Goal: Task Accomplishment & Management: Manage account settings

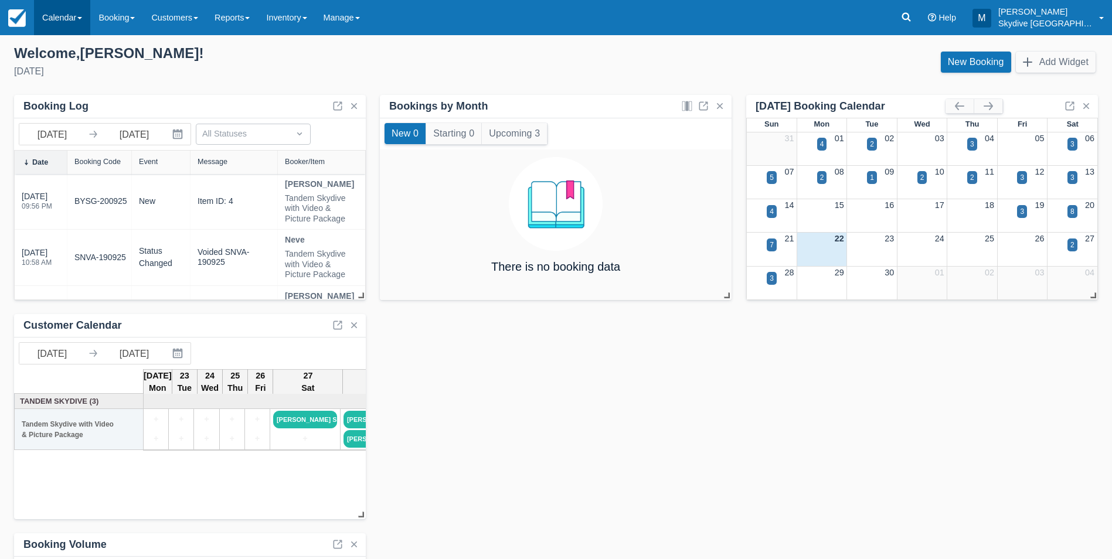
click at [62, 15] on link "Calendar" at bounding box center [62, 17] width 56 height 35
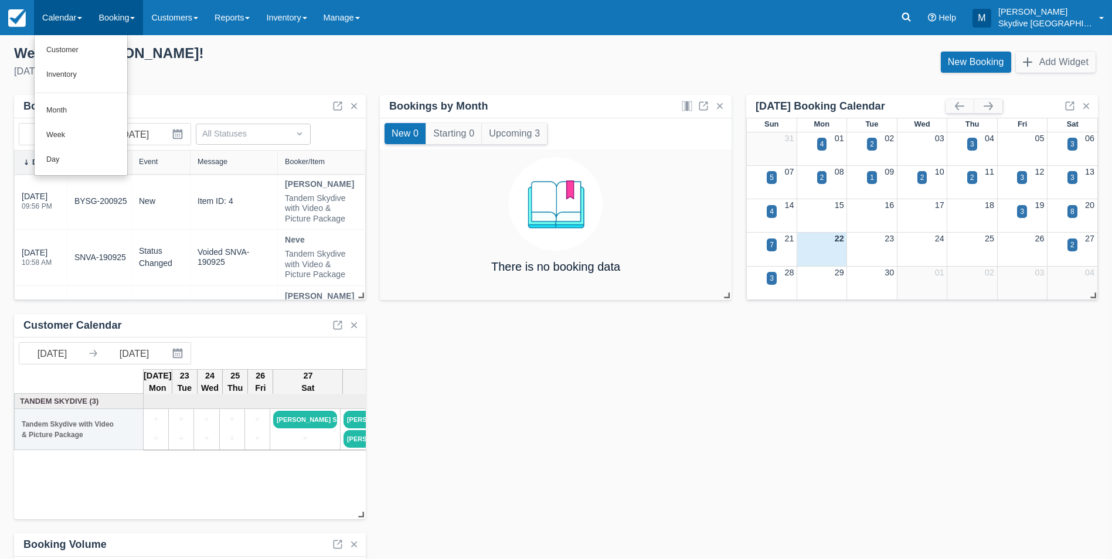
click at [117, 16] on link "Booking" at bounding box center [116, 17] width 53 height 35
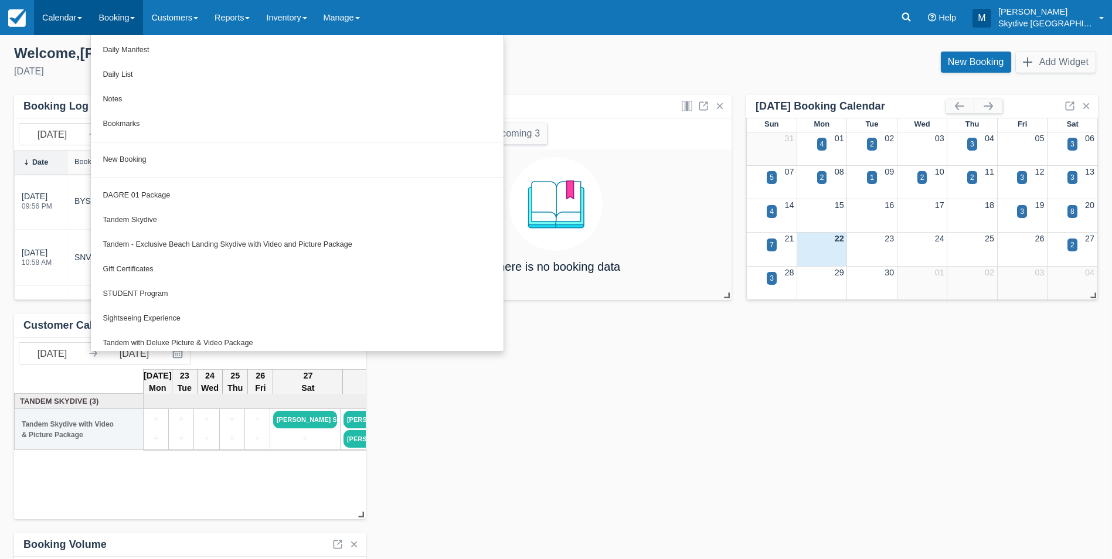
click at [71, 13] on link "Calendar" at bounding box center [62, 17] width 56 height 35
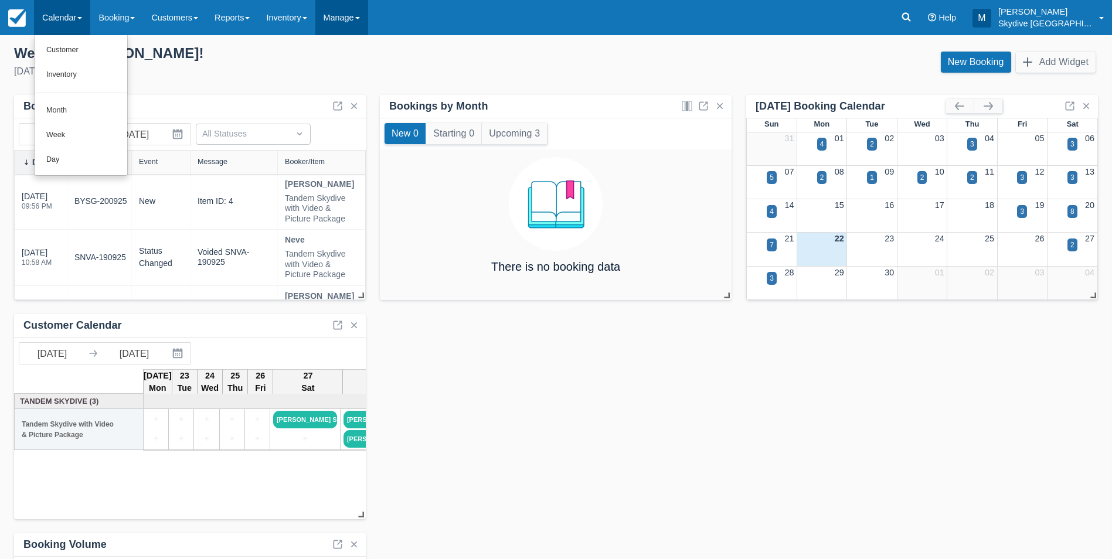
click at [333, 12] on link "Manage" at bounding box center [341, 17] width 53 height 35
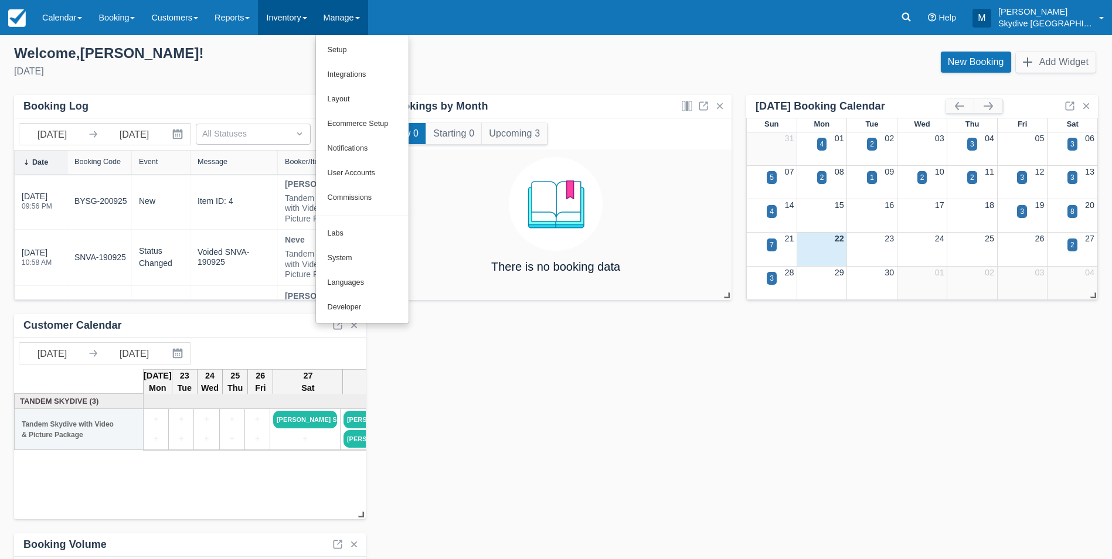
click at [297, 16] on link "Inventory" at bounding box center [286, 17] width 57 height 35
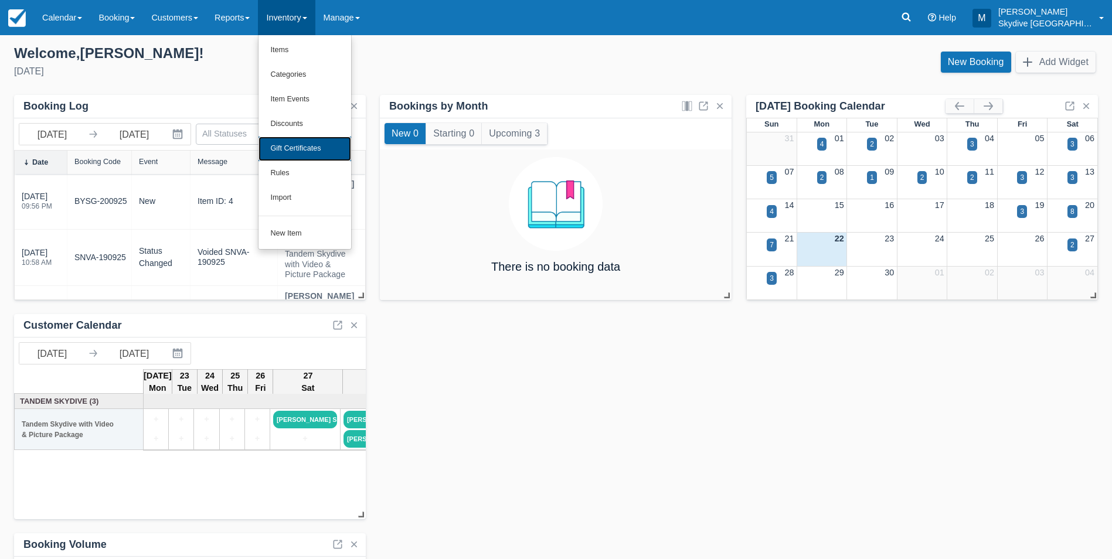
click at [311, 148] on link "Gift Certificates" at bounding box center [304, 149] width 93 height 25
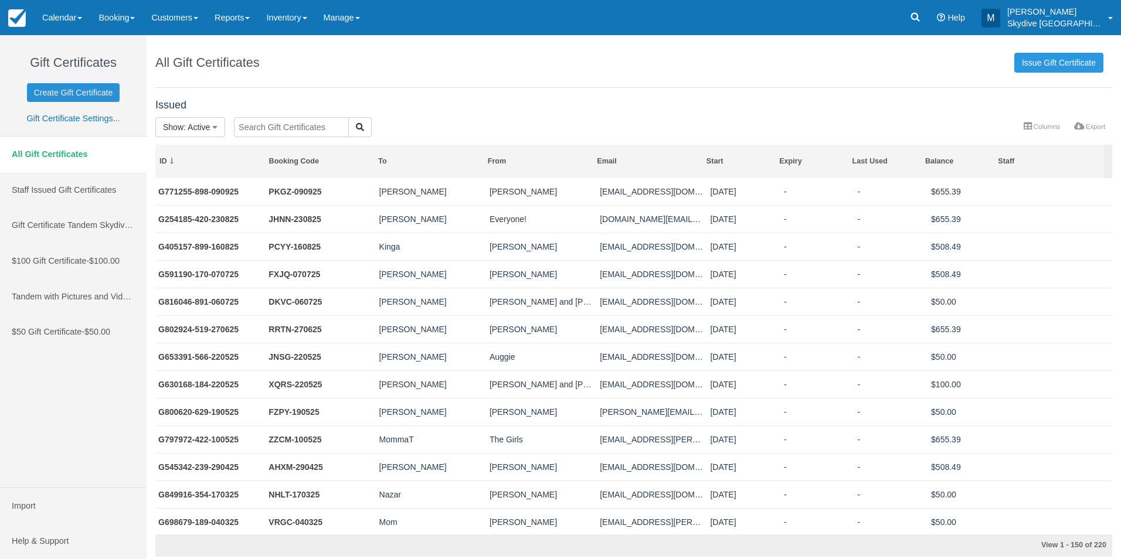
click at [83, 93] on link "Create Gift Certificate" at bounding box center [73, 92] width 93 height 19
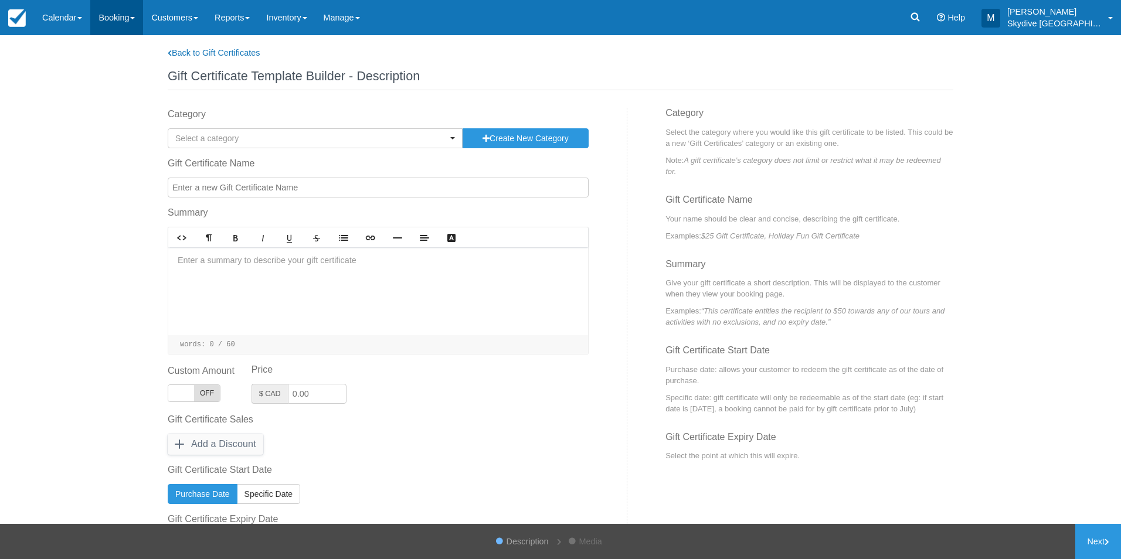
click at [112, 18] on link "Booking" at bounding box center [116, 17] width 53 height 35
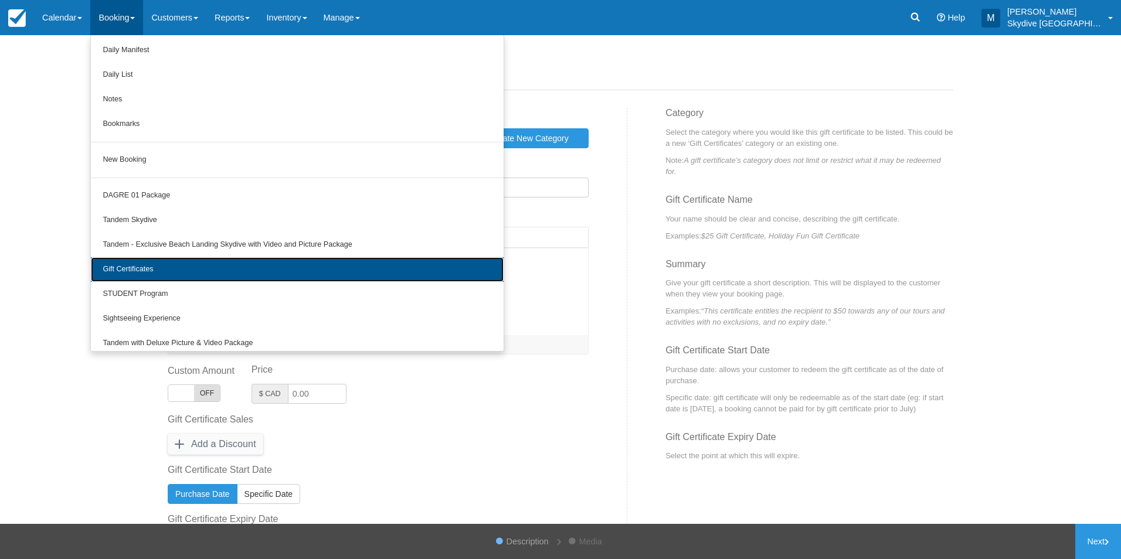
click at [122, 267] on link "Gift Certificates" at bounding box center [297, 269] width 413 height 25
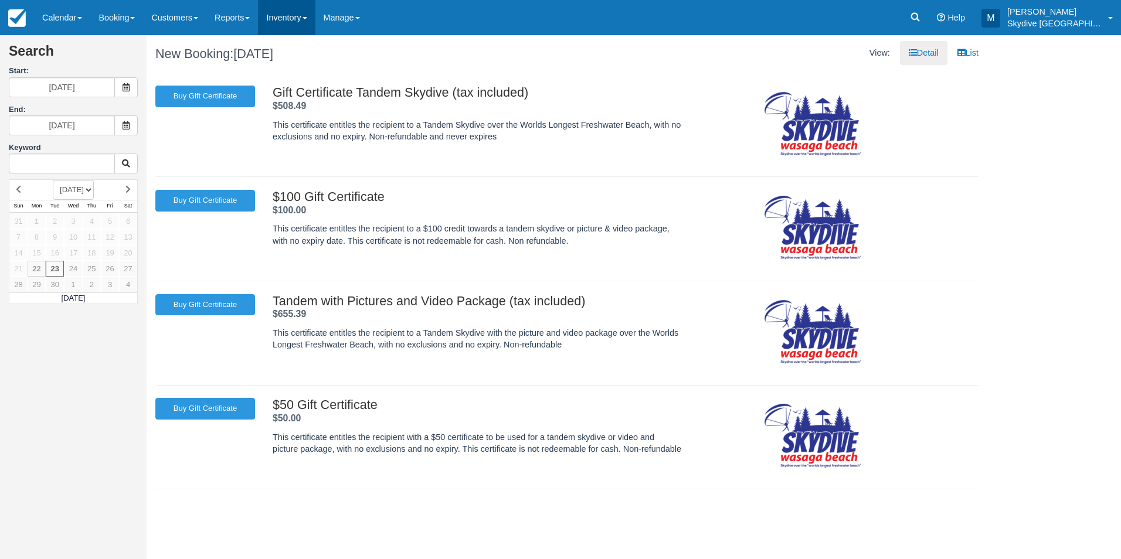
click at [294, 13] on link "Inventory" at bounding box center [286, 17] width 57 height 35
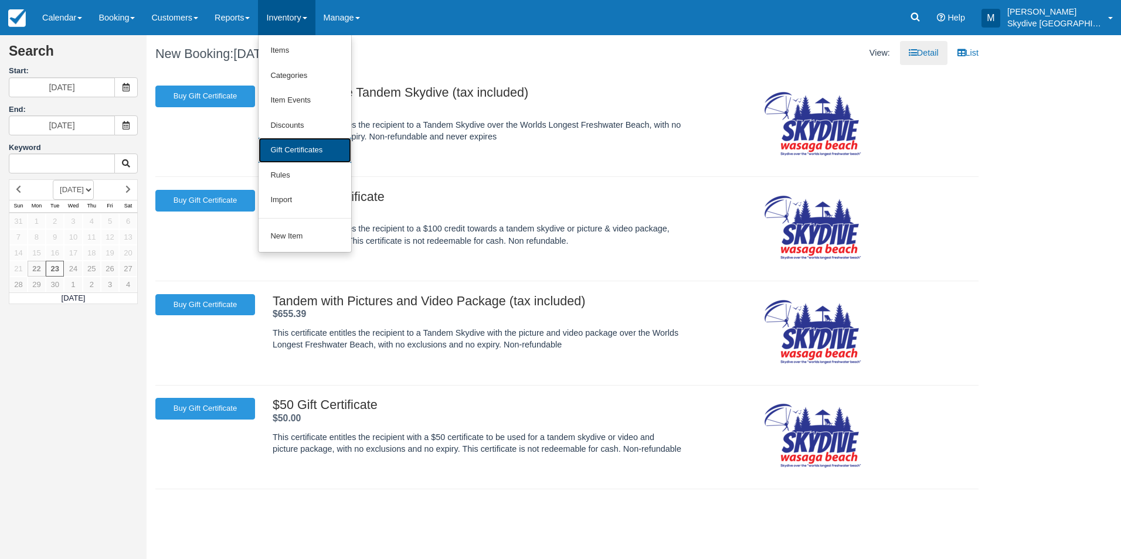
click at [296, 147] on link "Gift Certificates" at bounding box center [304, 150] width 93 height 25
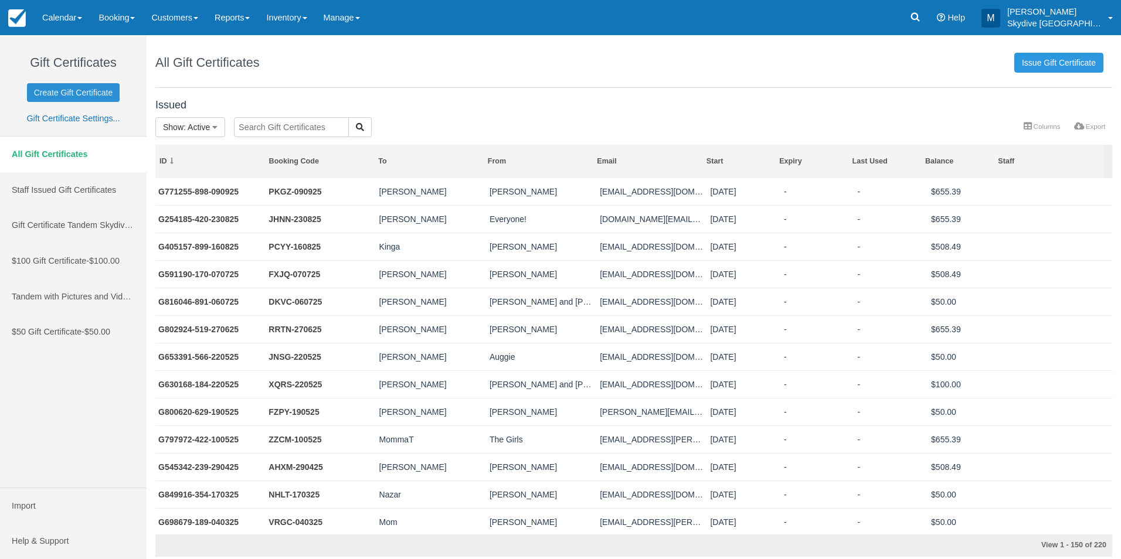
click at [59, 94] on link "Create Gift Certificate" at bounding box center [73, 92] width 93 height 19
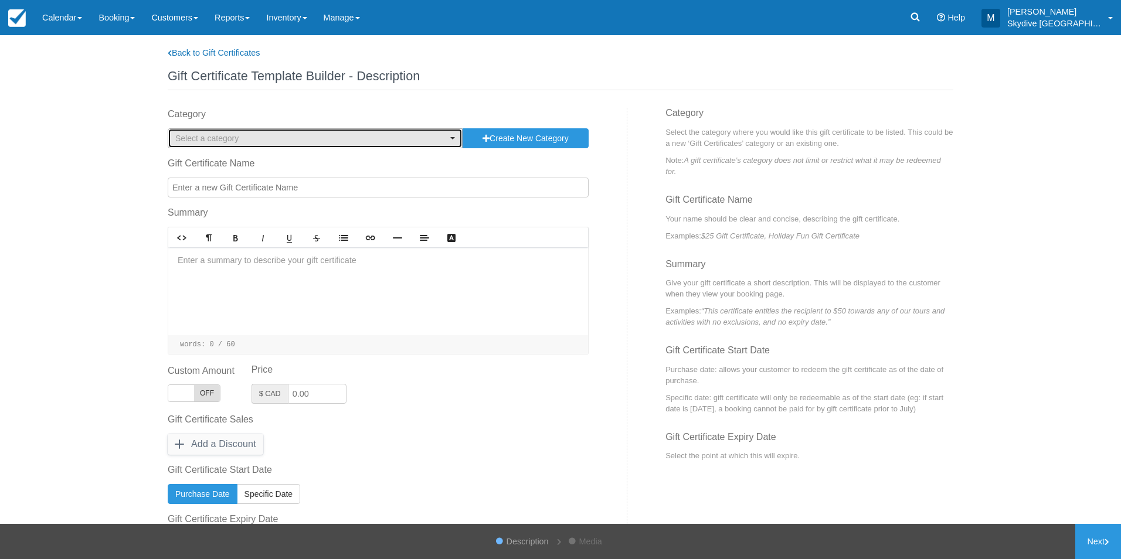
click at [372, 140] on span "Select a category" at bounding box center [311, 138] width 272 height 12
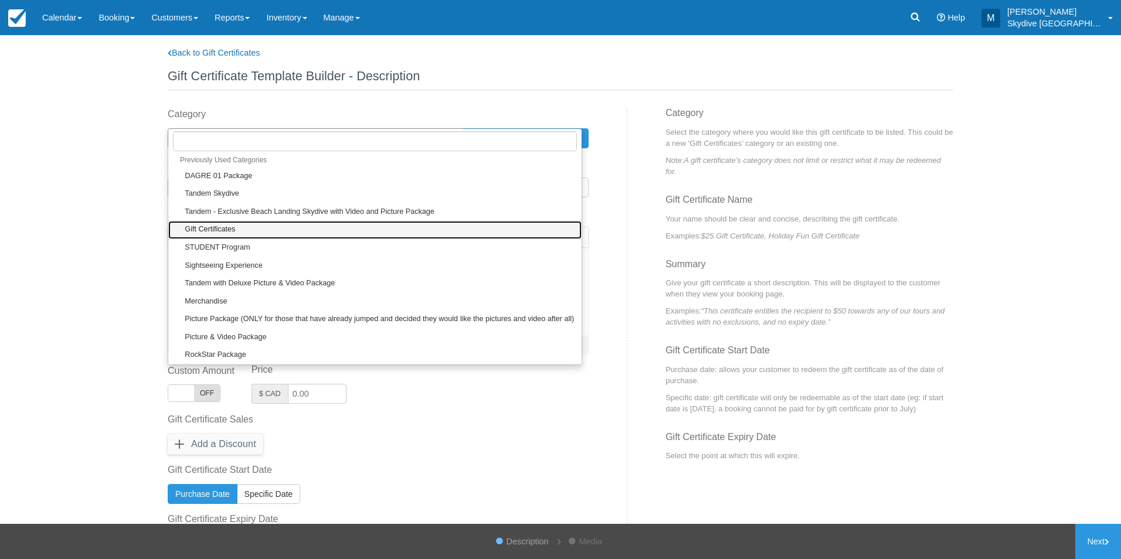
click at [206, 223] on link "Gift Certificates" at bounding box center [374, 230] width 413 height 18
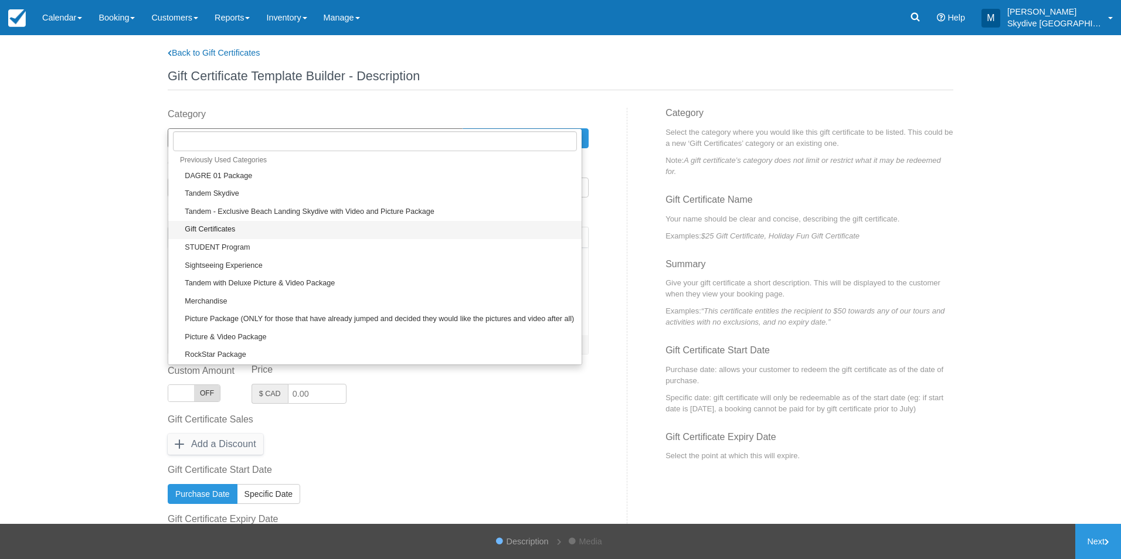
select select "6"
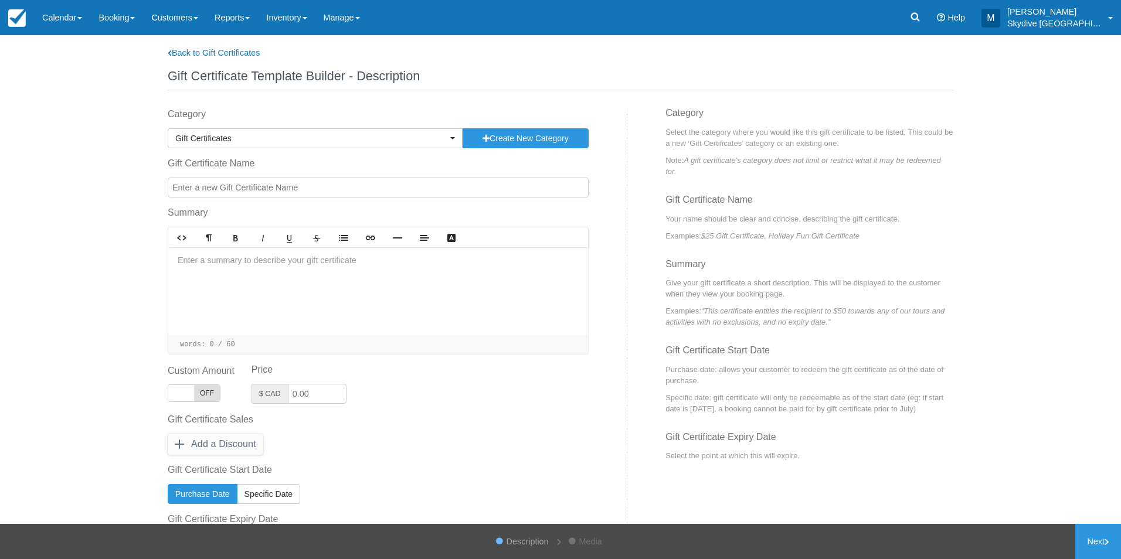
click at [333, 189] on input "Gift Certificate Name" at bounding box center [378, 188] width 421 height 20
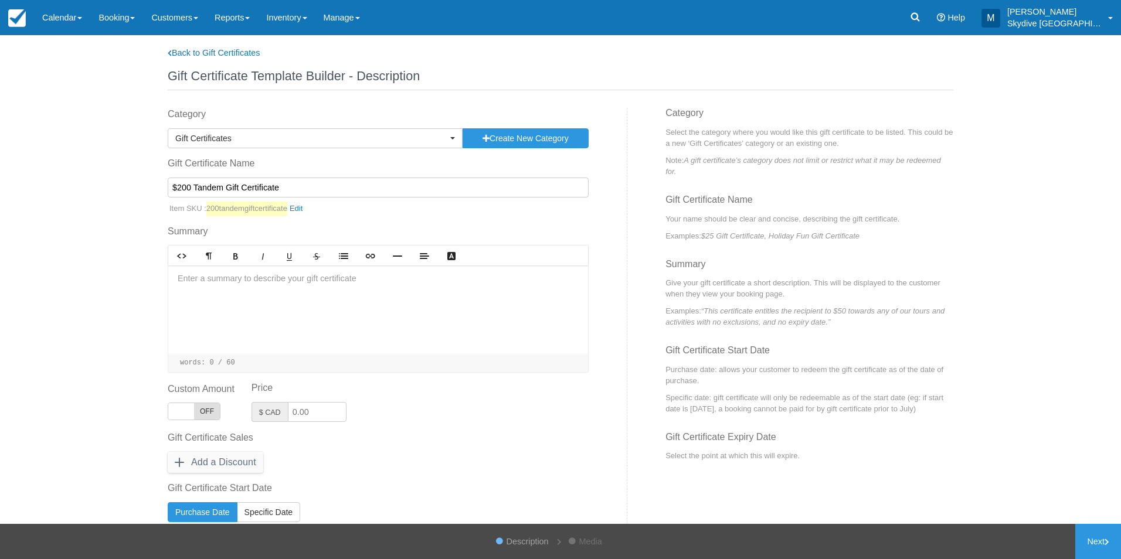
type input "$200 Tandem Gift Certificate"
click at [250, 296] on div at bounding box center [378, 310] width 420 height 88
drag, startPoint x: 312, startPoint y: 413, endPoint x: 292, endPoint y: 413, distance: 19.9
click at [292, 413] on input "Price" at bounding box center [317, 412] width 59 height 20
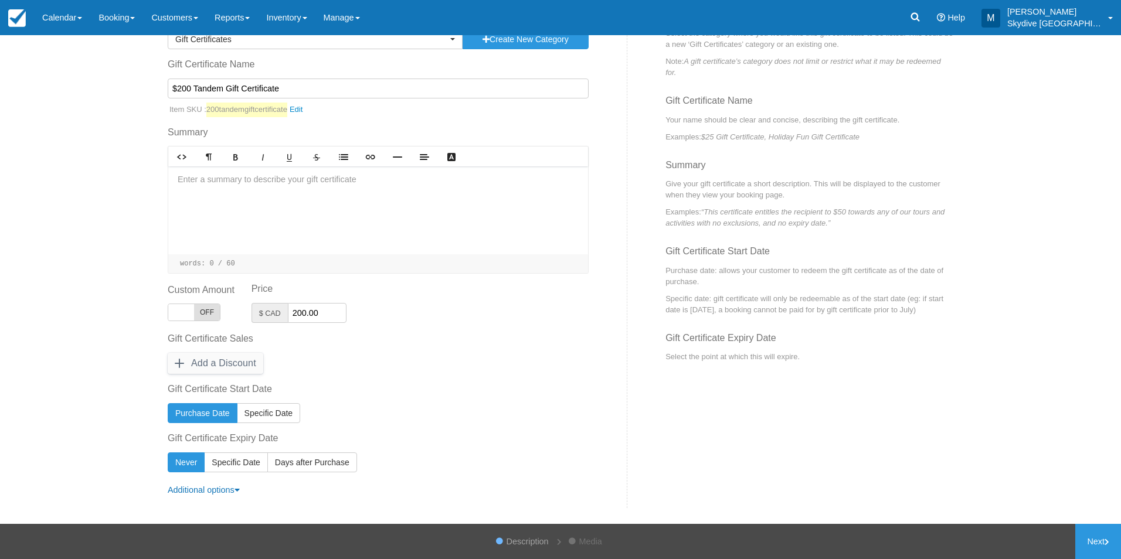
scroll to position [101, 0]
type input "200.00"
click at [1099, 546] on link "Next" at bounding box center [1098, 541] width 46 height 35
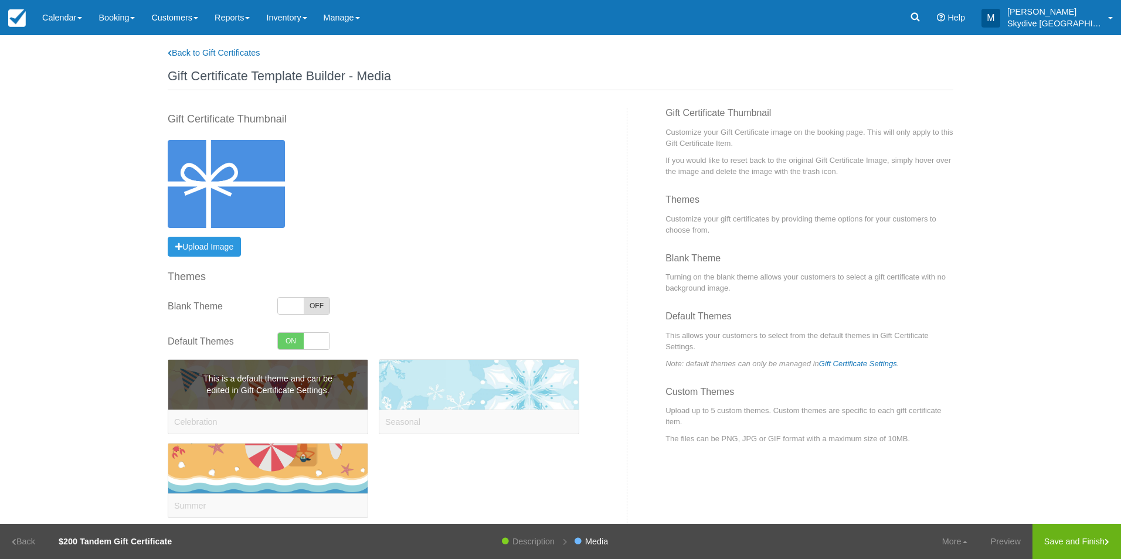
click at [244, 401] on div "This is a default theme and can be edited in Gift Certificate Settings." at bounding box center [267, 385] width 199 height 50
click at [251, 382] on span "This is a default theme and can be edited in Gift Certificate Settings." at bounding box center [268, 385] width 152 height 24
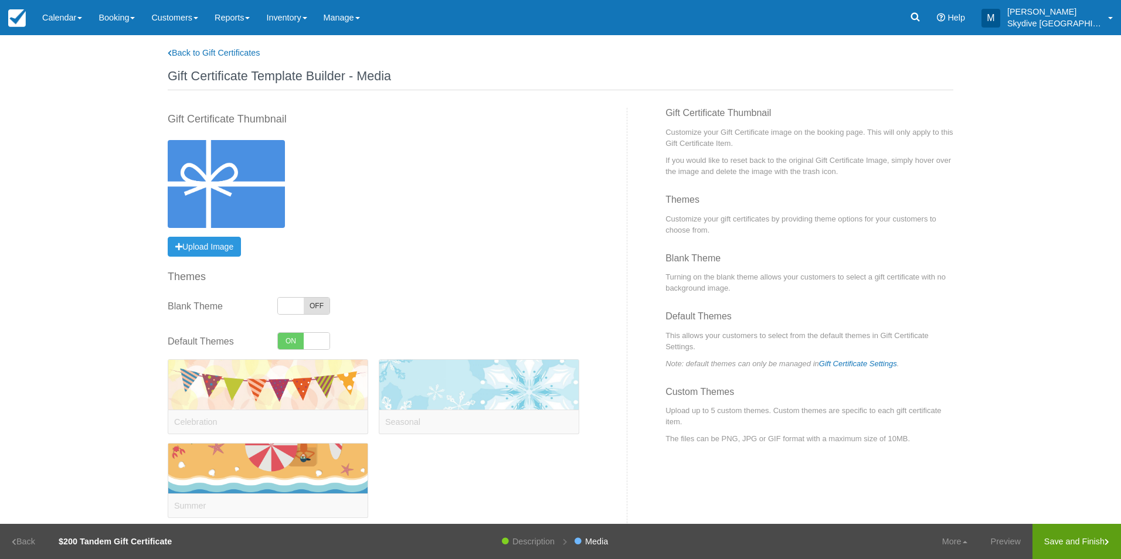
click at [1079, 537] on link "Save and Finish" at bounding box center [1076, 541] width 89 height 35
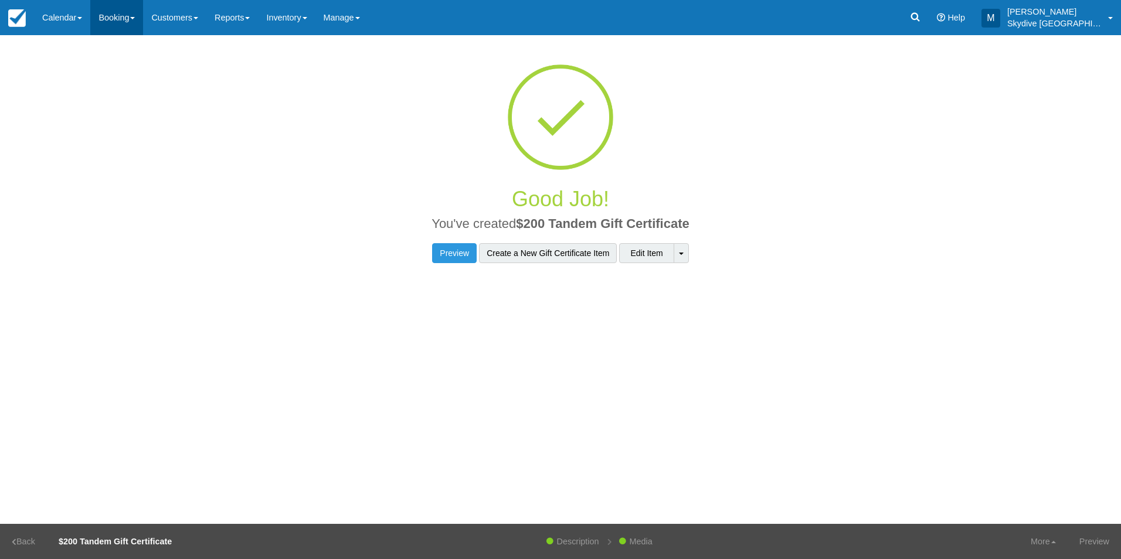
click at [108, 15] on link "Booking" at bounding box center [116, 17] width 53 height 35
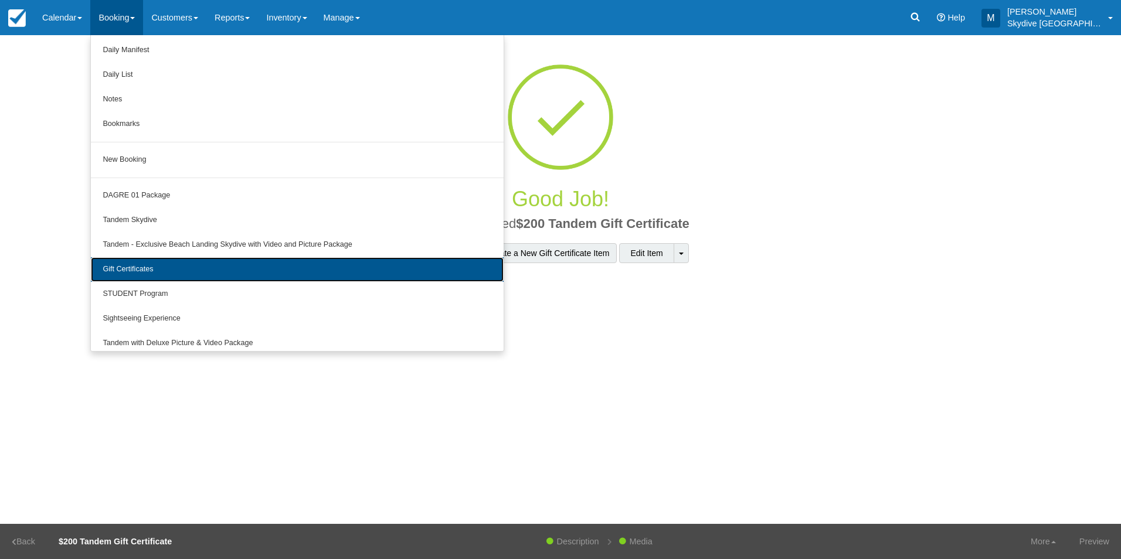
click at [149, 280] on link "Gift Certificates" at bounding box center [297, 269] width 413 height 25
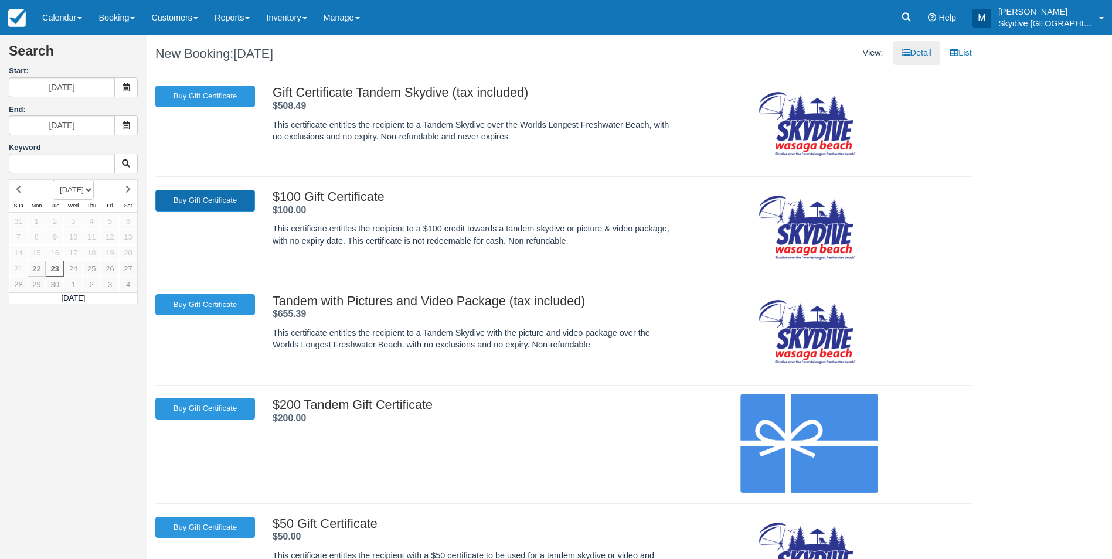
click at [204, 198] on link "Buy Gift Certificate" at bounding box center [205, 201] width 100 height 22
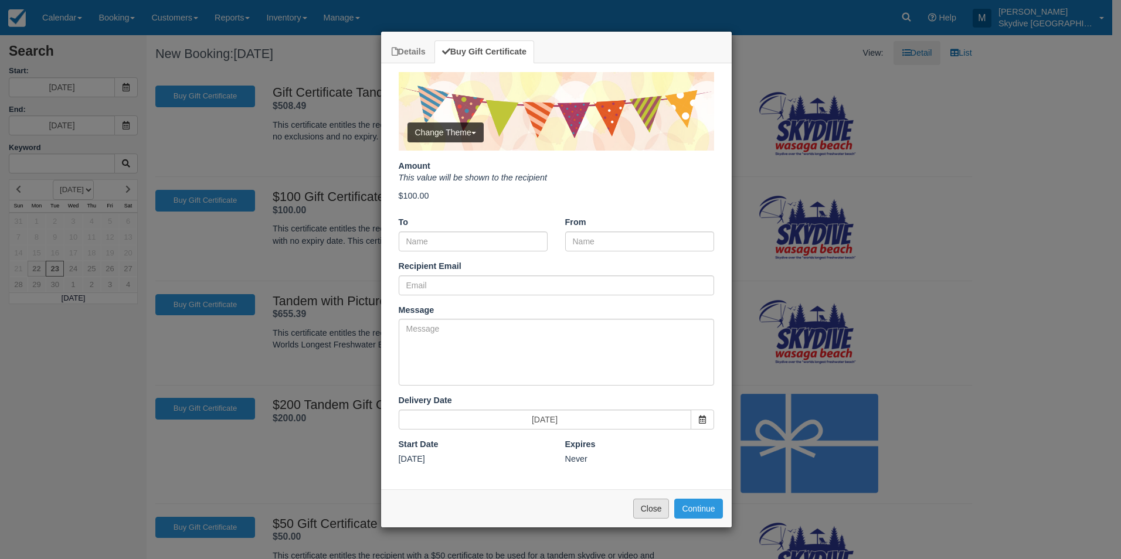
click at [659, 511] on button "Close" at bounding box center [651, 509] width 36 height 20
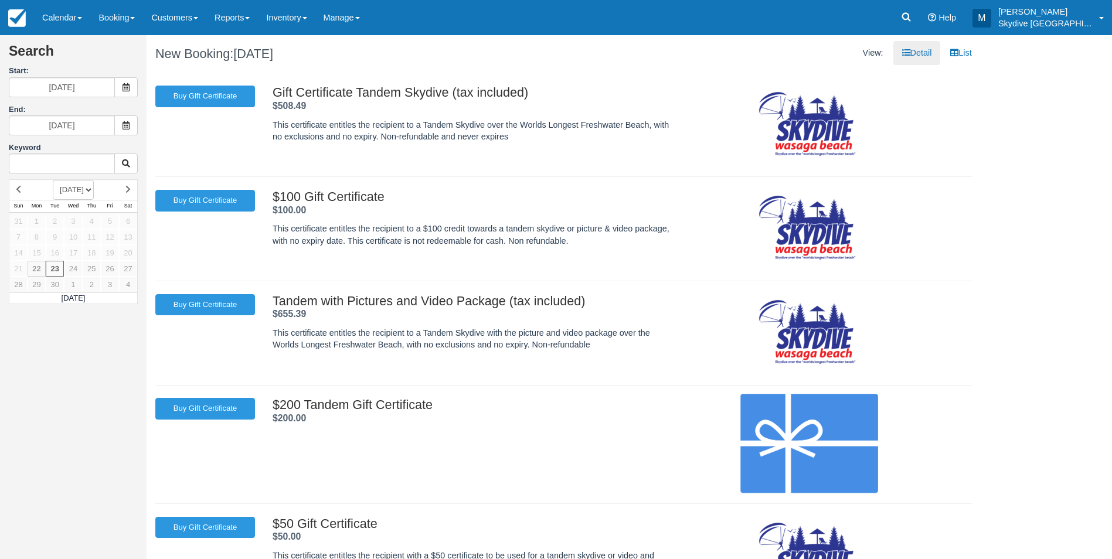
drag, startPoint x: 580, startPoint y: 241, endPoint x: 267, endPoint y: 227, distance: 313.3
click at [267, 227] on div "$100 Gift Certificate . $100.00 . This certificate entitles the recipient to a …" at bounding box center [576, 229] width 625 height 78
drag, startPoint x: 267, startPoint y: 227, endPoint x: 294, endPoint y: 229, distance: 27.0
copy p "This certificate entitles the recipient to a $100 credit towards a tandem skydi…"
click at [293, 11] on link "Inventory" at bounding box center [286, 17] width 57 height 35
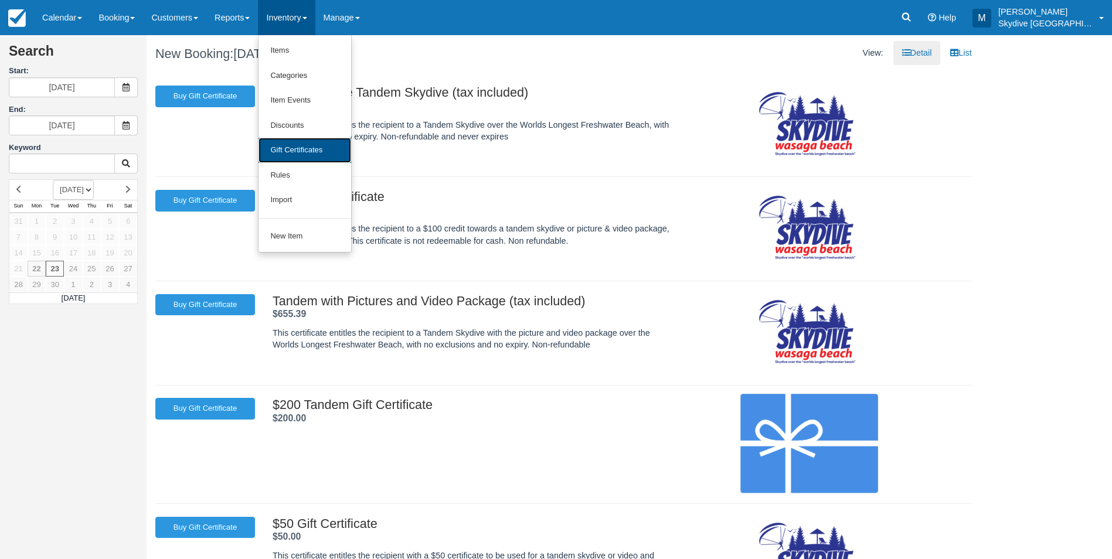
click at [307, 150] on link "Gift Certificates" at bounding box center [304, 150] width 93 height 25
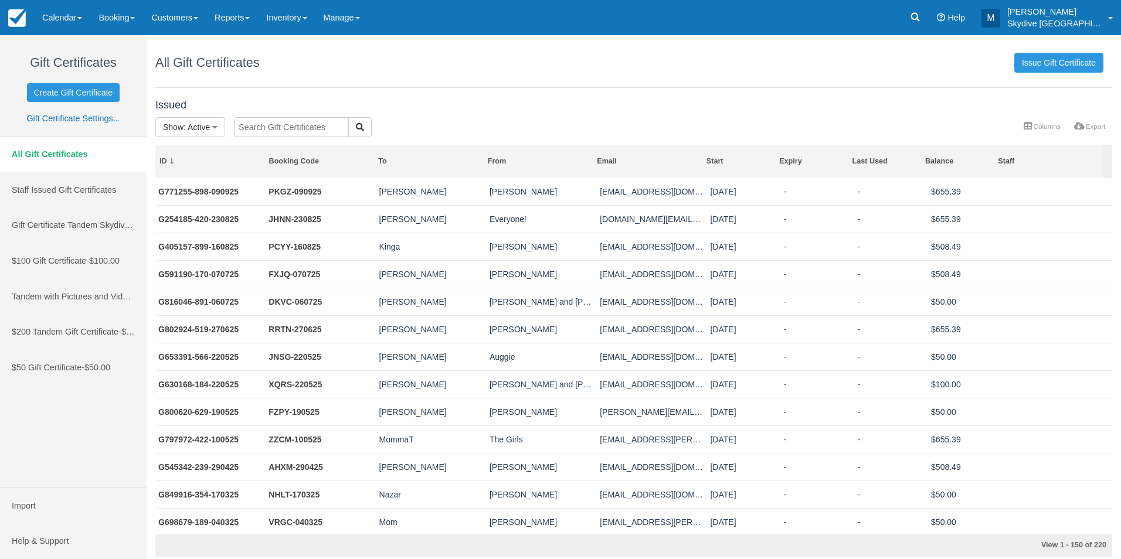
click at [46, 150] on link "All Gift Certificates" at bounding box center [73, 155] width 147 height 36
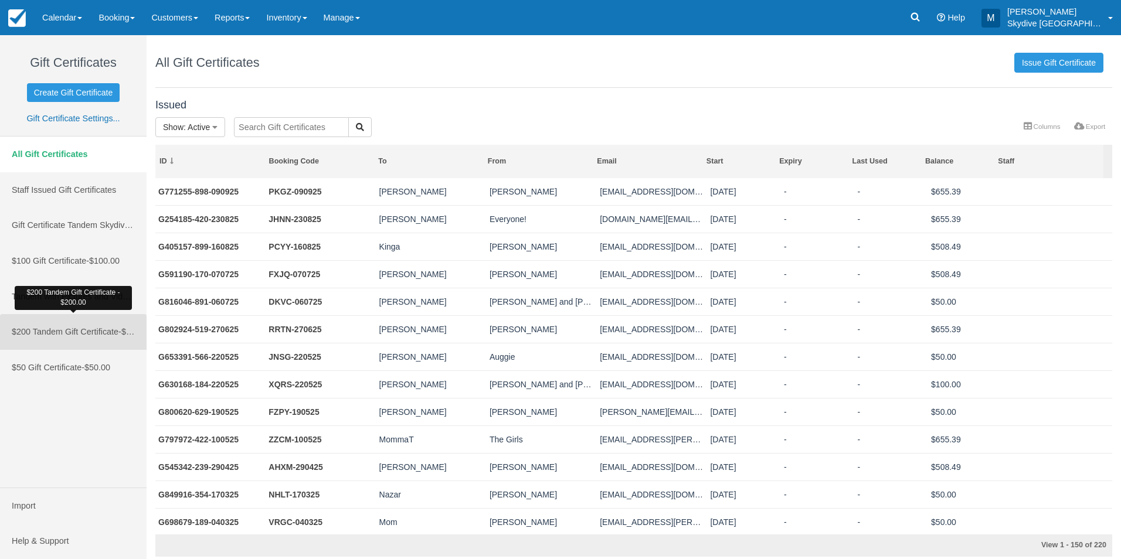
click at [52, 325] on link "$200 Tandem Gift Certificate - $200.00" at bounding box center [73, 332] width 147 height 36
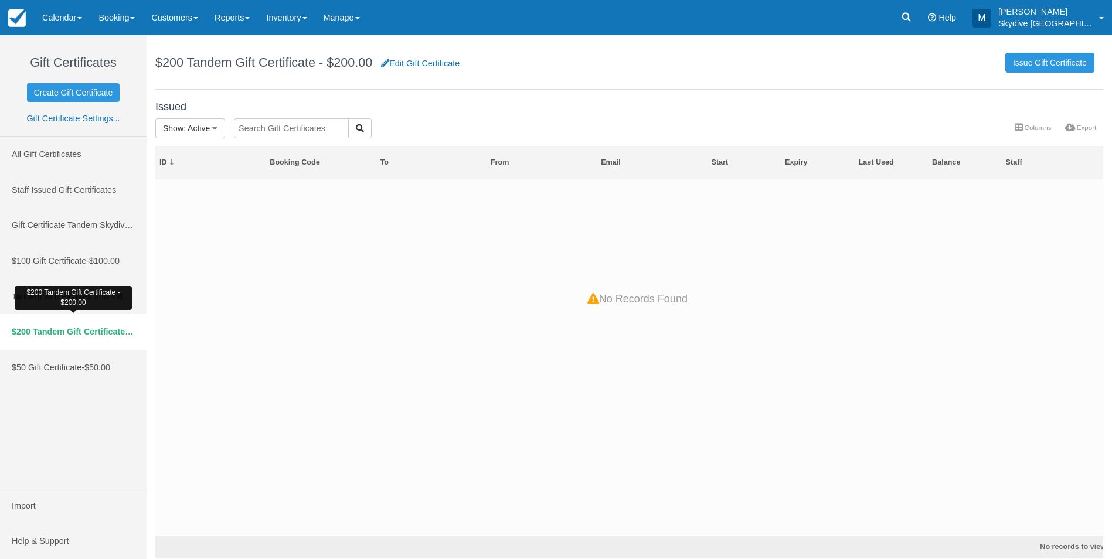
click at [81, 329] on span "$200 Tandem Gift Certificate" at bounding box center [73, 331] width 122 height 9
click at [414, 63] on link "Edit Gift Certificate" at bounding box center [420, 63] width 79 height 12
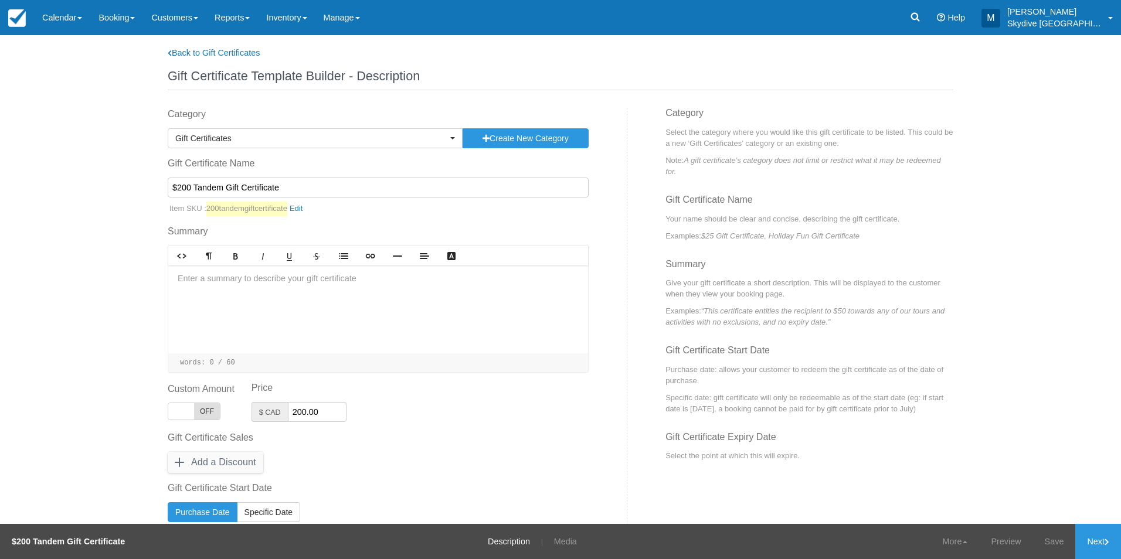
click at [248, 302] on div at bounding box center [378, 310] width 420 height 88
paste div
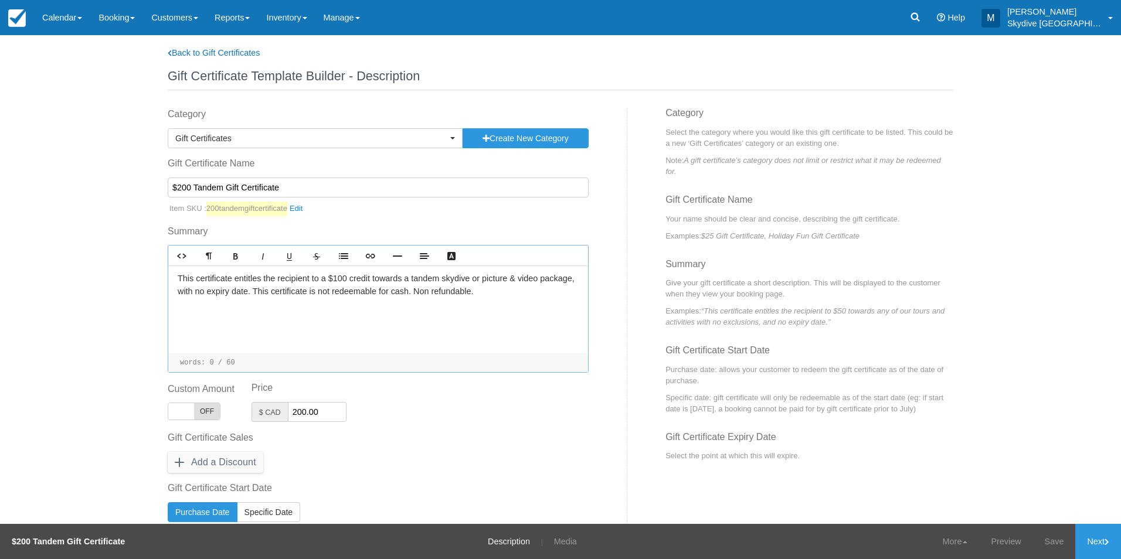
click at [342, 278] on p "This certificate entitles the recipient to a $100 credit towards a tandem skydi…" at bounding box center [378, 285] width 401 height 25
click at [491, 277] on p "This certificate entitles the recipient to a $200 credit towards a tandem skydi…" at bounding box center [378, 285] width 401 height 25
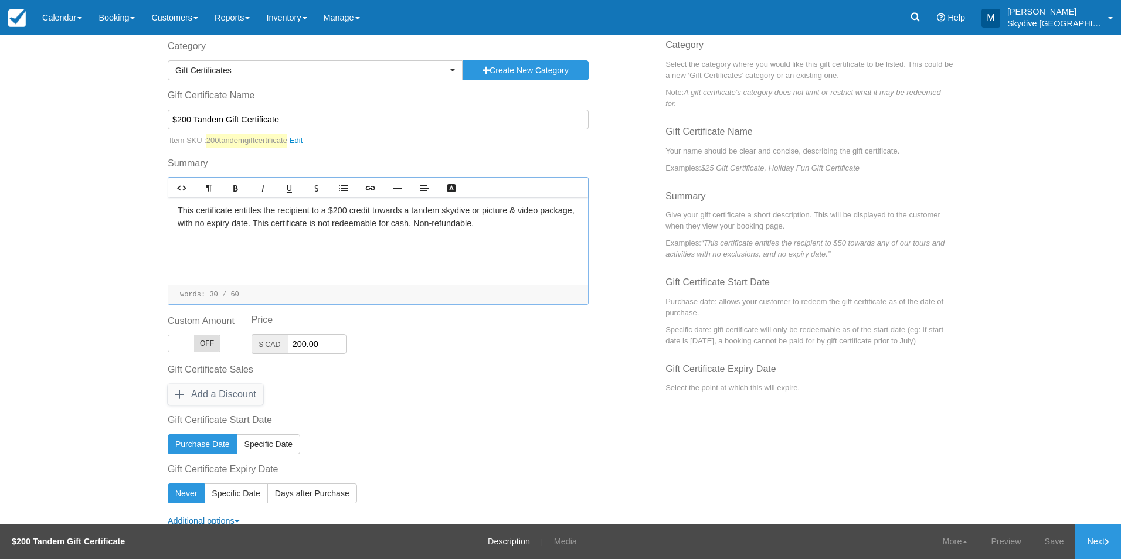
scroll to position [101, 0]
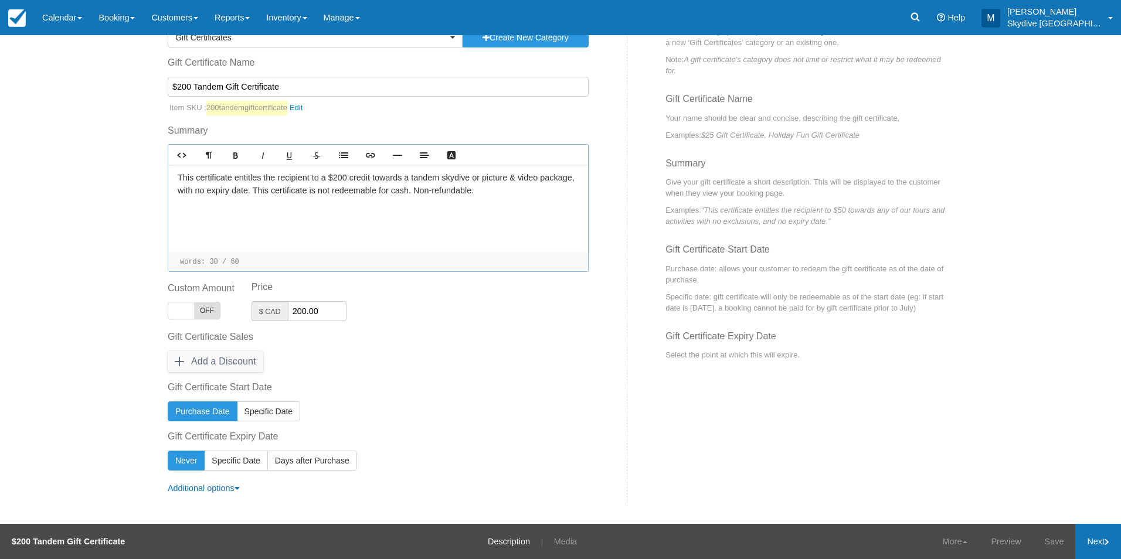
click at [1109, 536] on link "Next" at bounding box center [1098, 541] width 46 height 35
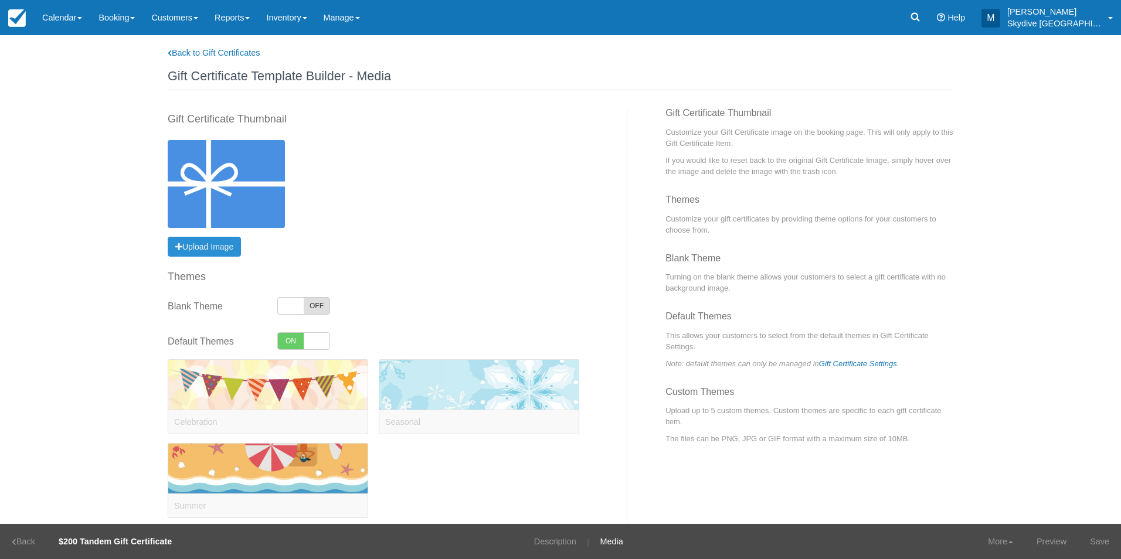
click at [225, 251] on button "Upload Image Uploading..." at bounding box center [204, 247] width 73 height 20
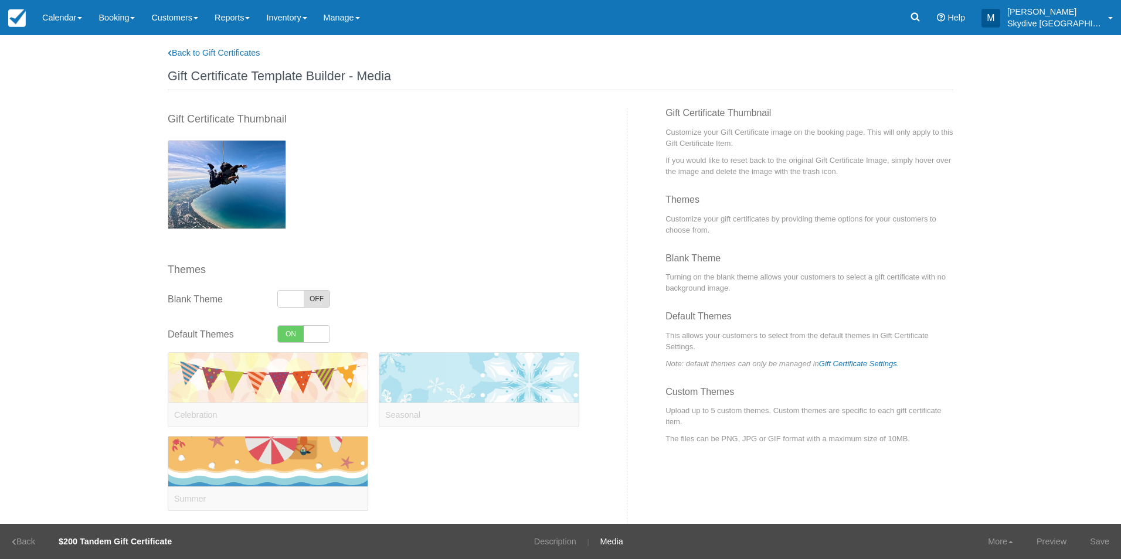
scroll to position [86, 0]
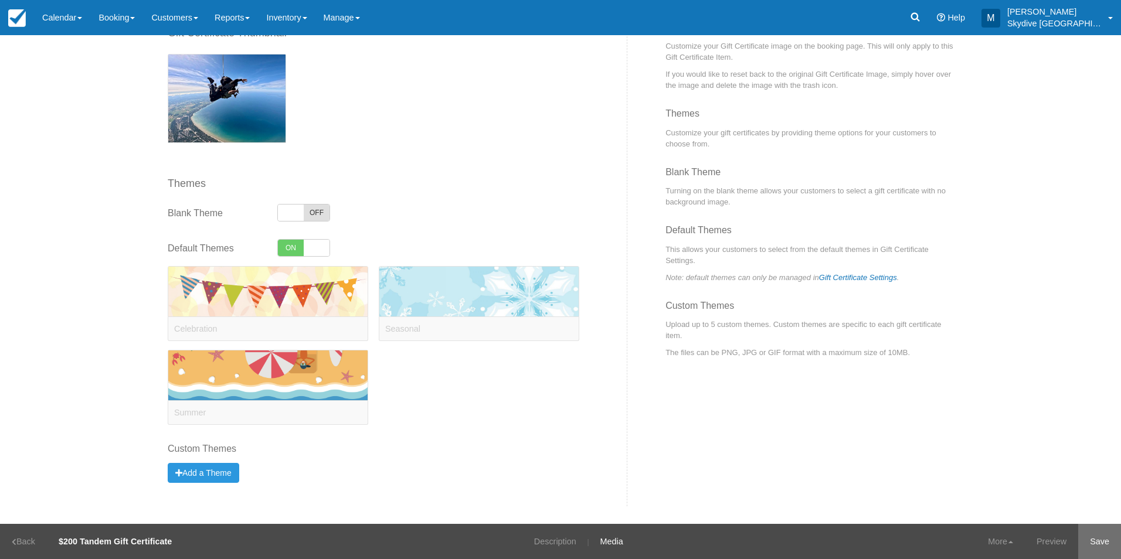
click at [1096, 542] on link "Save" at bounding box center [1099, 541] width 43 height 35
click at [1102, 538] on link "Updated!" at bounding box center [1091, 541] width 57 height 35
